Goal: Navigation & Orientation: Go to known website

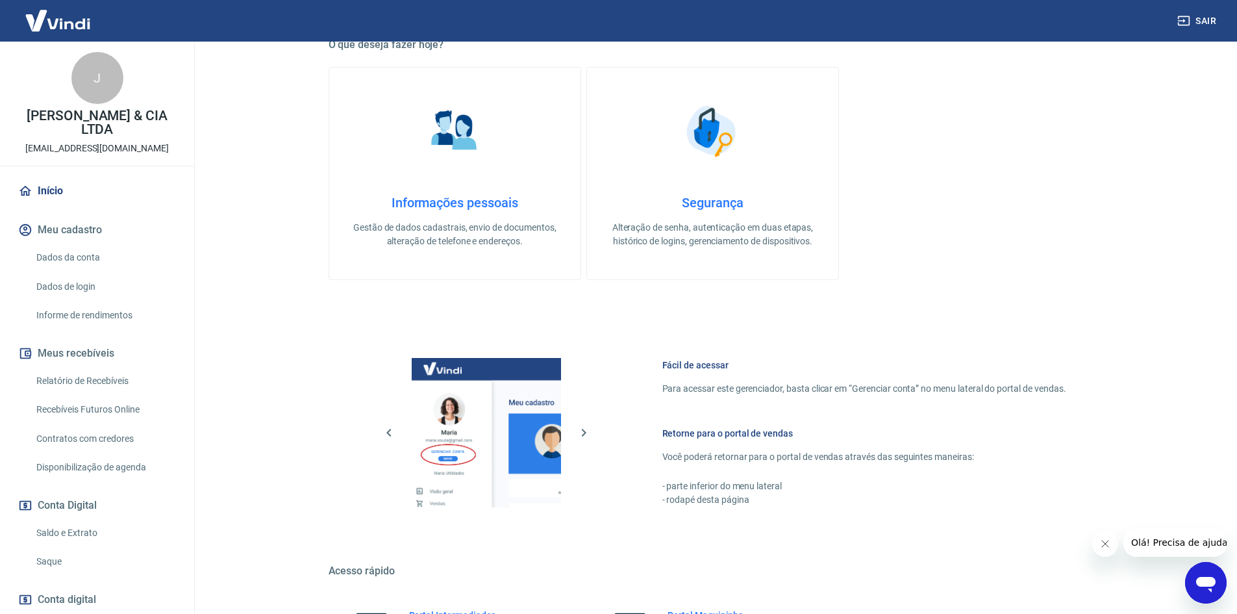
scroll to position [390, 0]
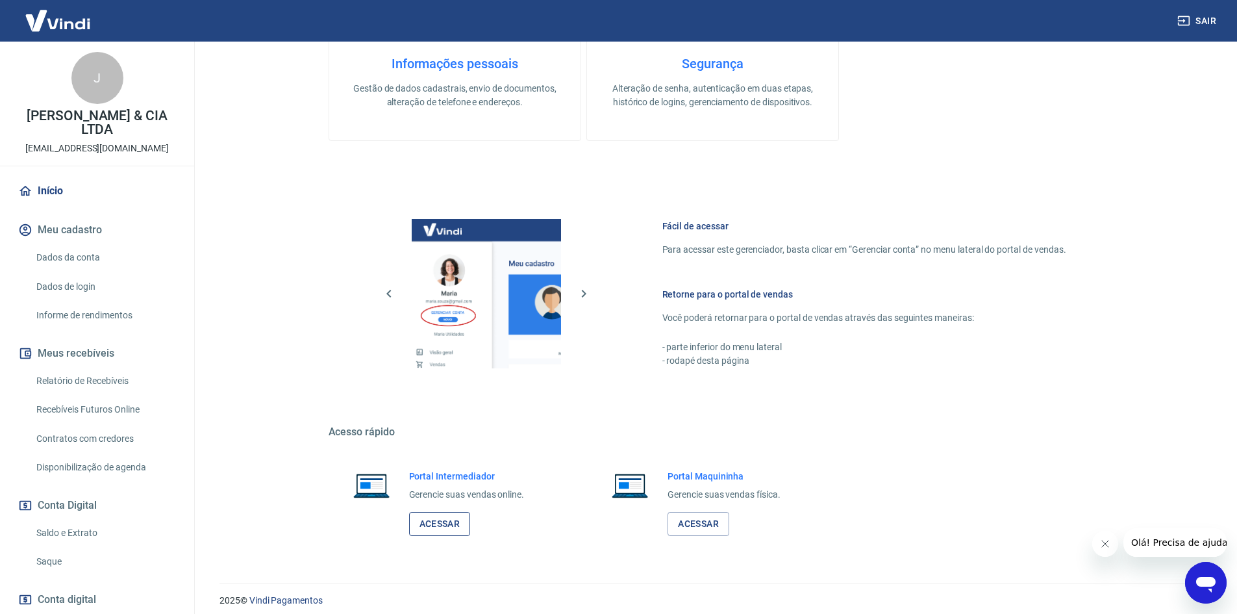
click at [447, 532] on link "Acessar" at bounding box center [440, 524] width 62 height 24
